Goal: Complete application form

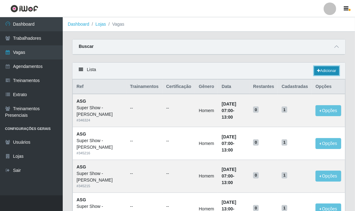
click at [330, 69] on link "Adicionar" at bounding box center [326, 71] width 25 height 9
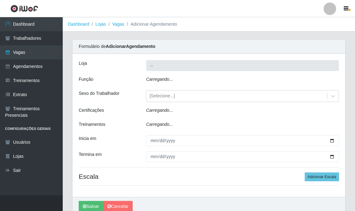
type input "Super Show - [PERSON_NAME]"
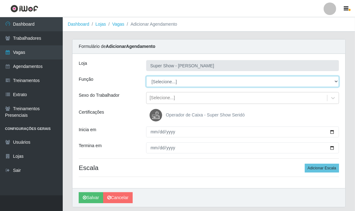
click at [166, 83] on select "[Selecione...] ASG Auxiliar de Estacionamento Balconista Embalador Embalador + …" at bounding box center [242, 81] width 193 height 11
select select "16"
click at [146, 76] on select "[Selecione...] ASG Auxiliar de Estacionamento Balconista Embalador Embalador + …" at bounding box center [242, 81] width 193 height 11
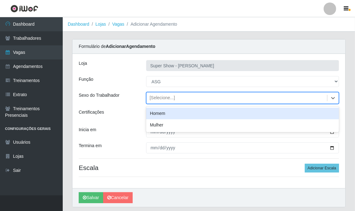
click at [152, 101] on div "[Selecione...]" at bounding box center [162, 98] width 25 height 7
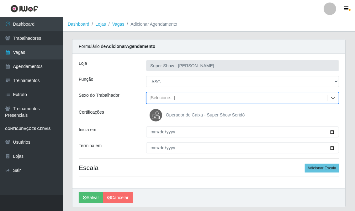
click at [152, 101] on div "[Selecione...]" at bounding box center [162, 98] width 25 height 7
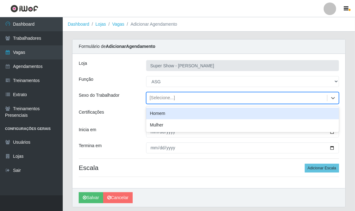
click at [152, 112] on div "Homem" at bounding box center [242, 114] width 193 height 12
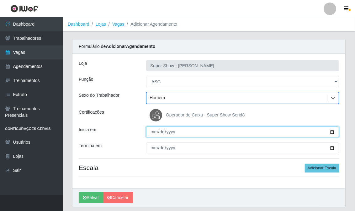
click at [152, 132] on input "Inicia em" at bounding box center [242, 132] width 193 height 11
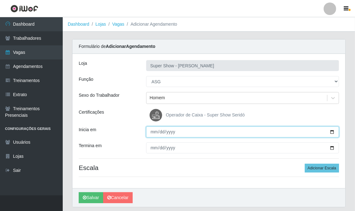
click at [152, 132] on input "Inicia em" at bounding box center [242, 132] width 193 height 11
type input "[DATE]"
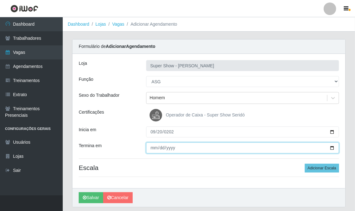
click at [155, 152] on input "Termina em" at bounding box center [242, 148] width 193 height 11
type input "[DATE]"
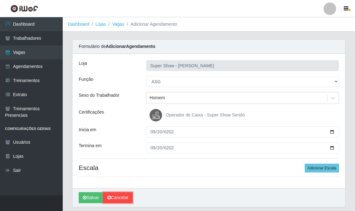
click at [116, 197] on link "Cancelar" at bounding box center [117, 198] width 29 height 11
